Goal: Find specific page/section: Find specific page/section

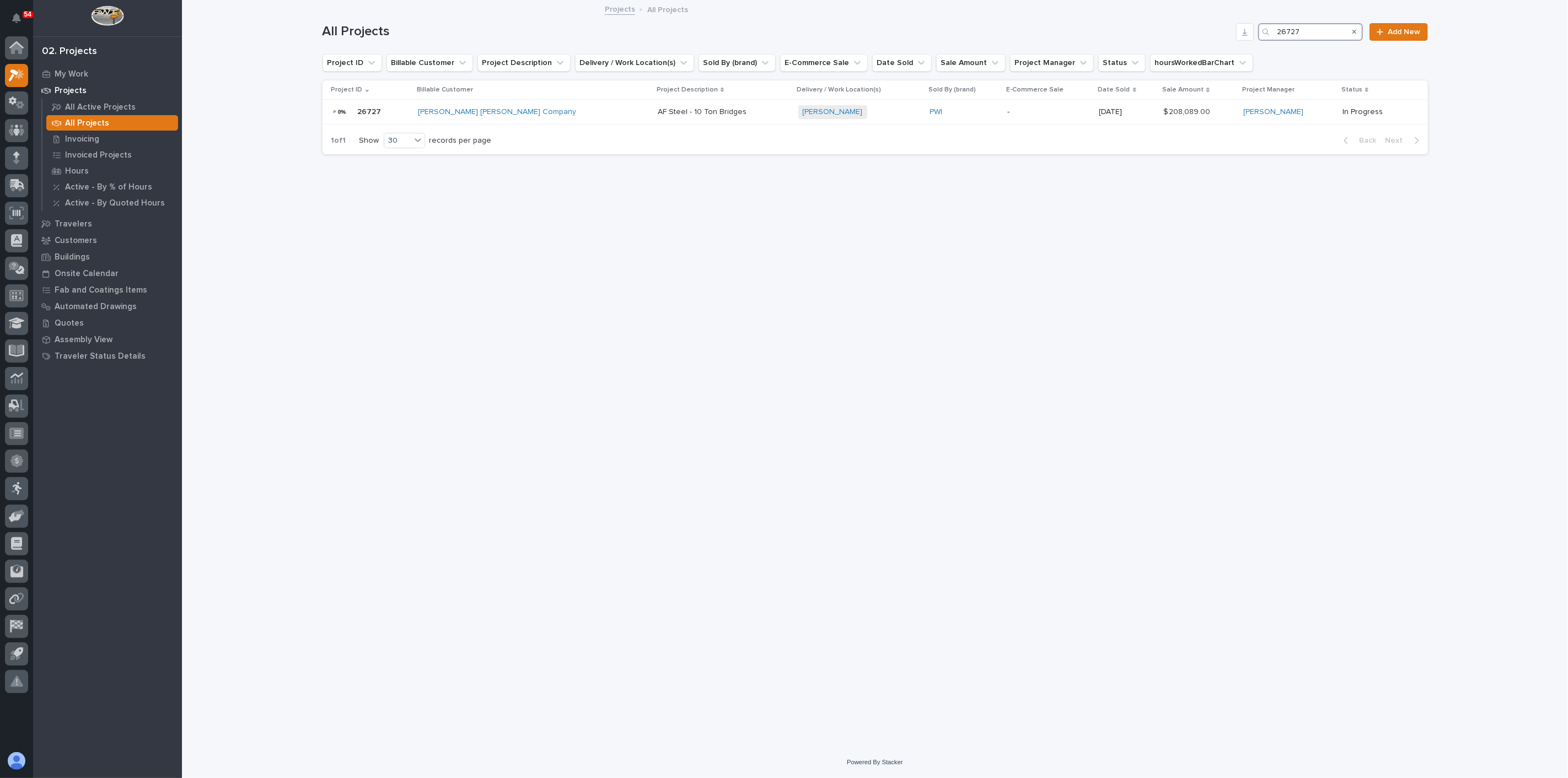
click at [1336, 36] on input "26727" at bounding box center [1310, 32] width 105 height 18
type input "26484"
click at [644, 112] on p at bounding box center [606, 112] width 113 height 10
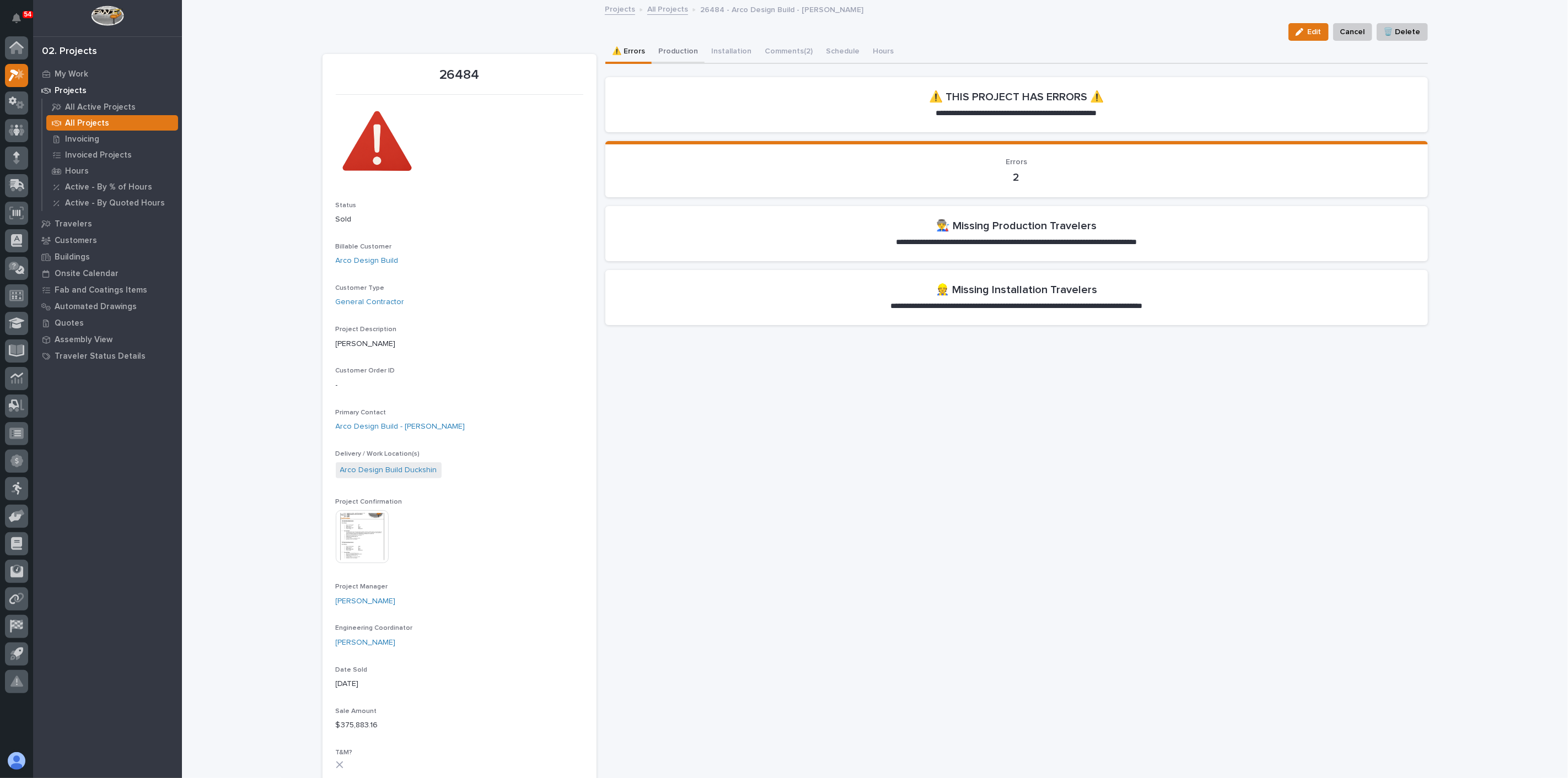
click at [670, 51] on button "Production" at bounding box center [679, 52] width 53 height 23
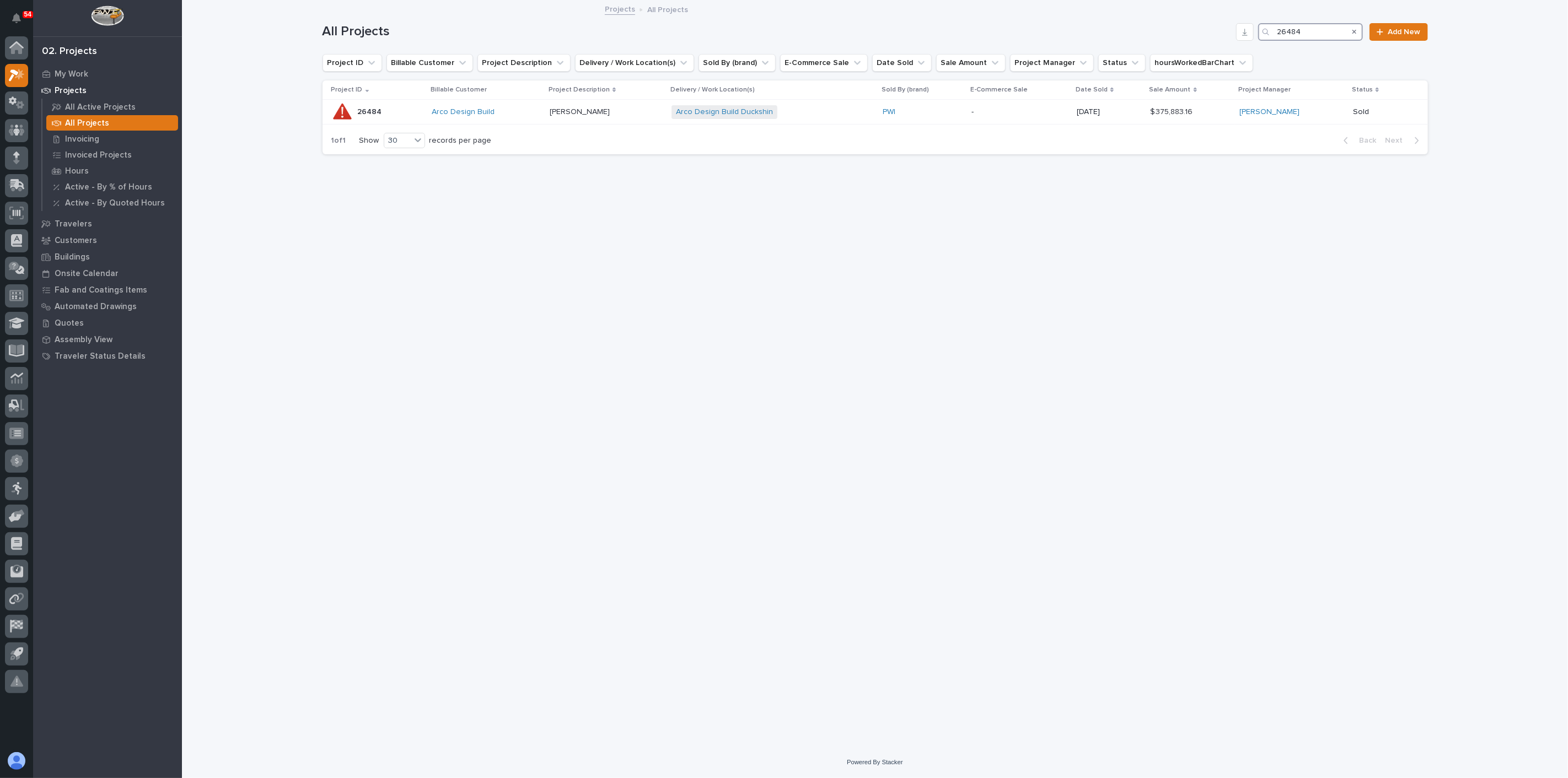
click at [1314, 31] on input "26484" at bounding box center [1310, 32] width 105 height 18
type input "26544"
click at [778, 118] on div "Jayco + 0" at bounding box center [784, 111] width 139 height 14
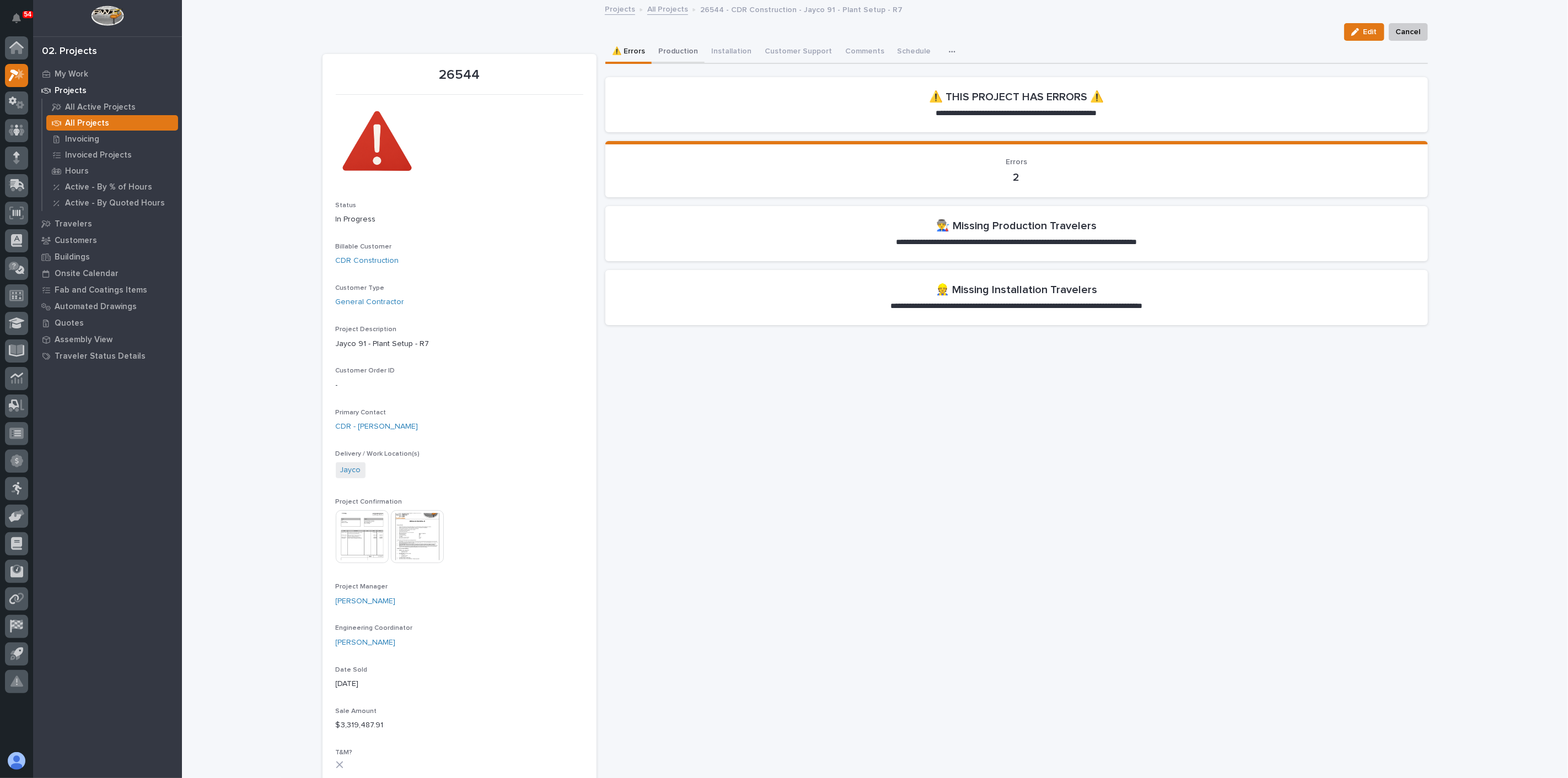
click at [682, 44] on button "Production" at bounding box center [679, 52] width 53 height 23
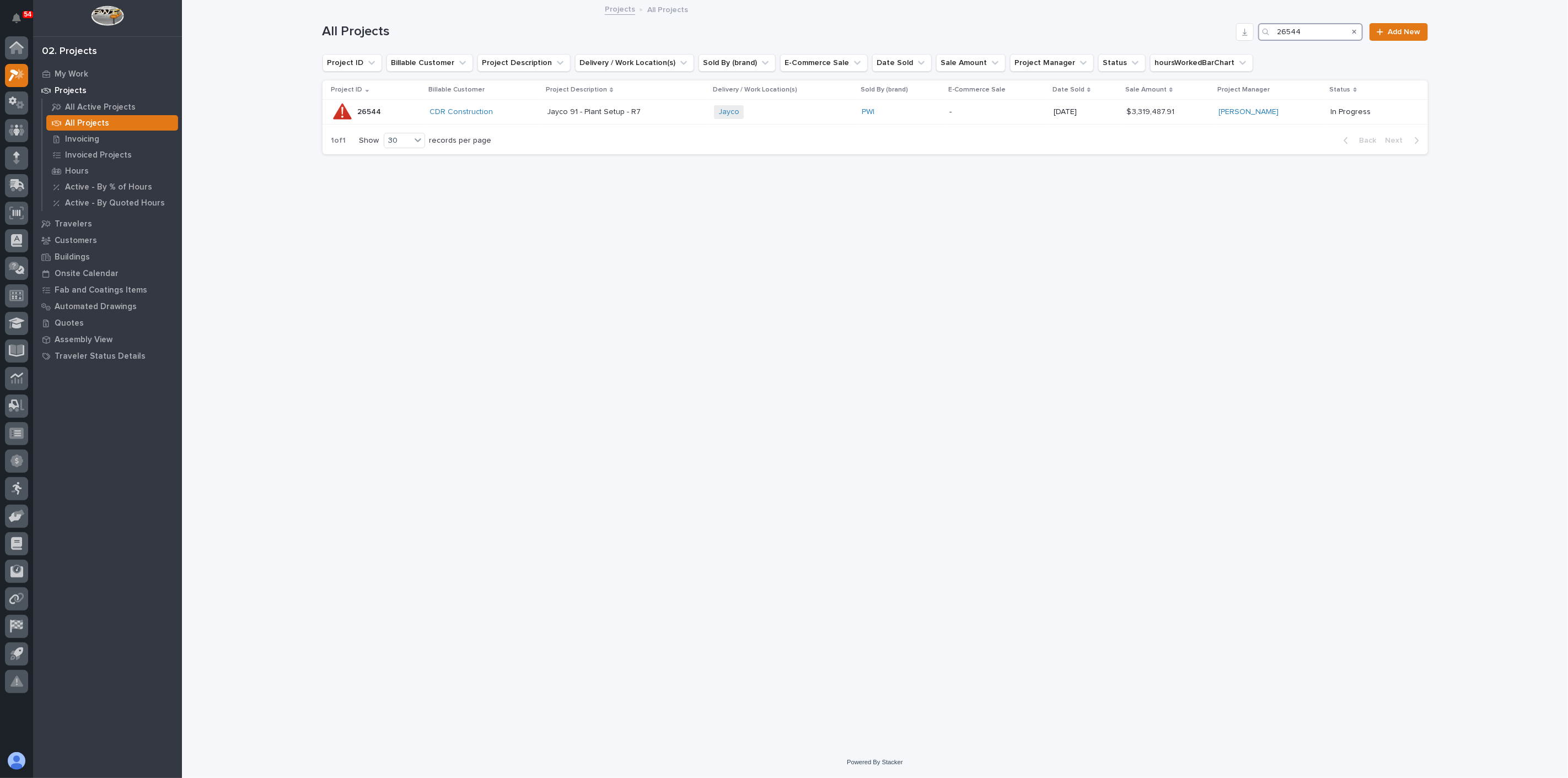
click at [1312, 28] on input "26544" at bounding box center [1310, 32] width 105 height 18
type input "25891"
click at [746, 113] on p at bounding box center [690, 112] width 188 height 10
